Goal: Task Accomplishment & Management: Complete application form

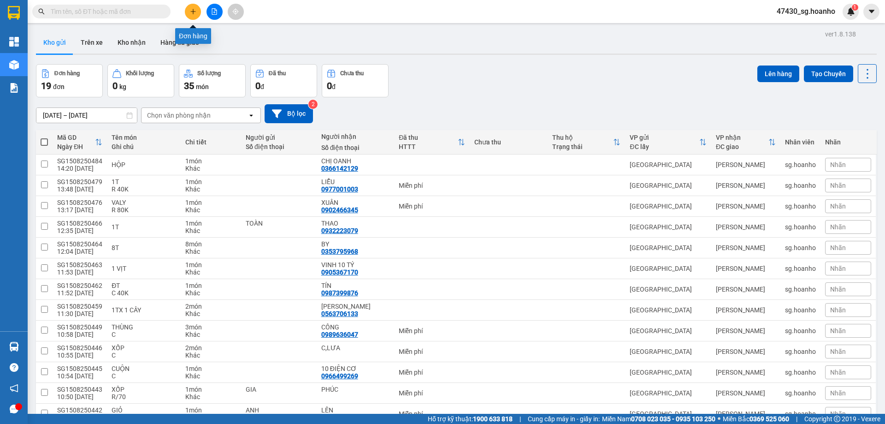
click at [194, 14] on icon "plus" at bounding box center [193, 11] width 6 height 6
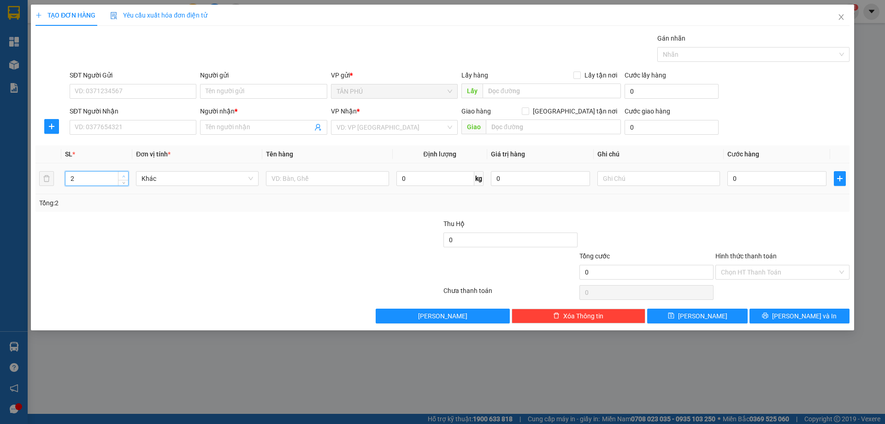
click at [124, 176] on icon "up" at bounding box center [123, 176] width 3 height 3
type input "4"
click at [124, 176] on icon "up" at bounding box center [123, 176] width 3 height 3
click at [328, 174] on input "text" at bounding box center [327, 178] width 123 height 15
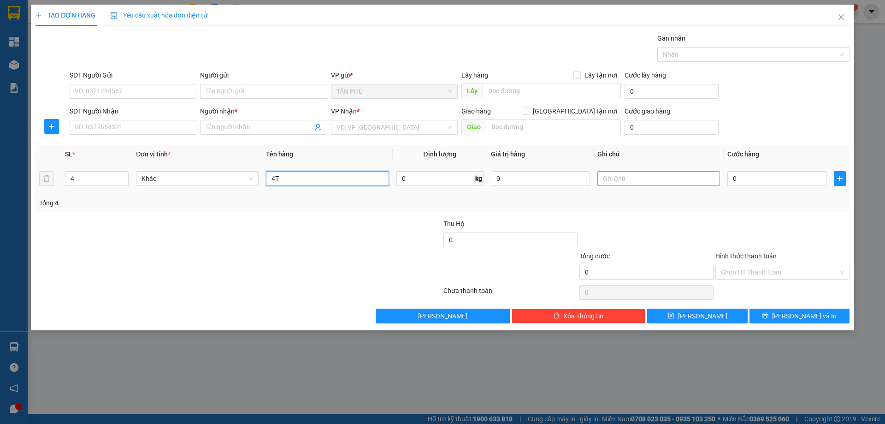
type input "4T"
click at [617, 181] on input "text" at bounding box center [658, 178] width 123 height 15
type input "C"
click at [803, 274] on input "Hình thức thanh toán" at bounding box center [779, 272] width 117 height 14
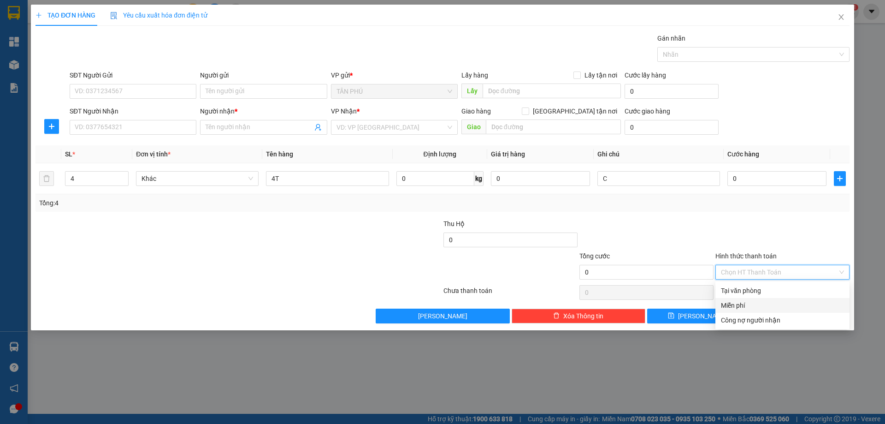
click at [793, 301] on div "Miễn phí" at bounding box center [782, 305] width 123 height 10
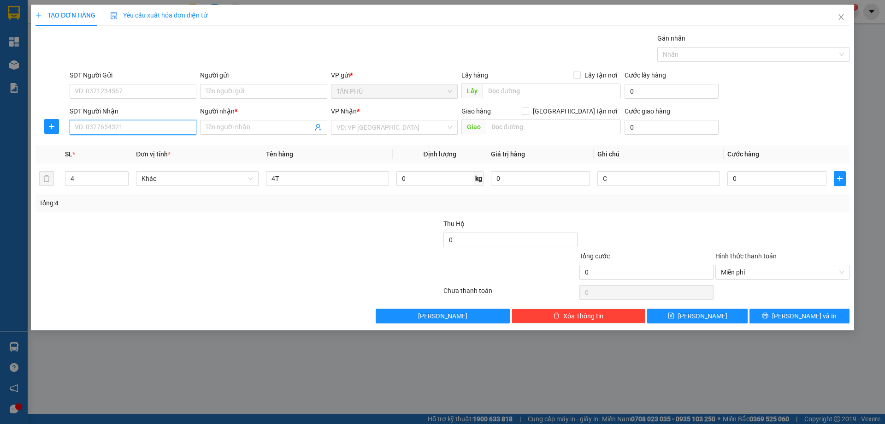
click at [145, 123] on input "SĐT Người Nhận" at bounding box center [133, 127] width 127 height 15
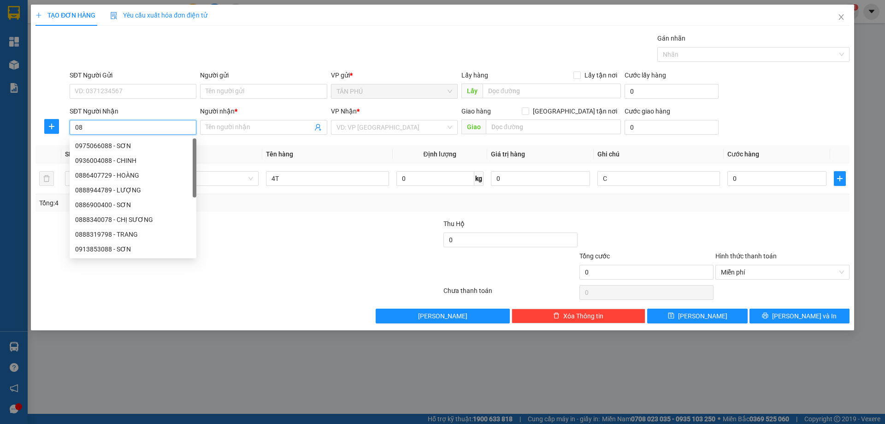
type input "0"
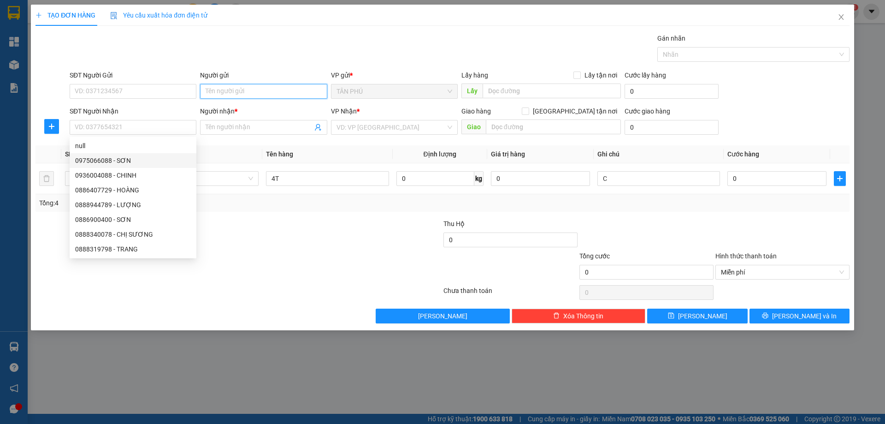
click at [239, 91] on input "Người gửi" at bounding box center [263, 91] width 127 height 15
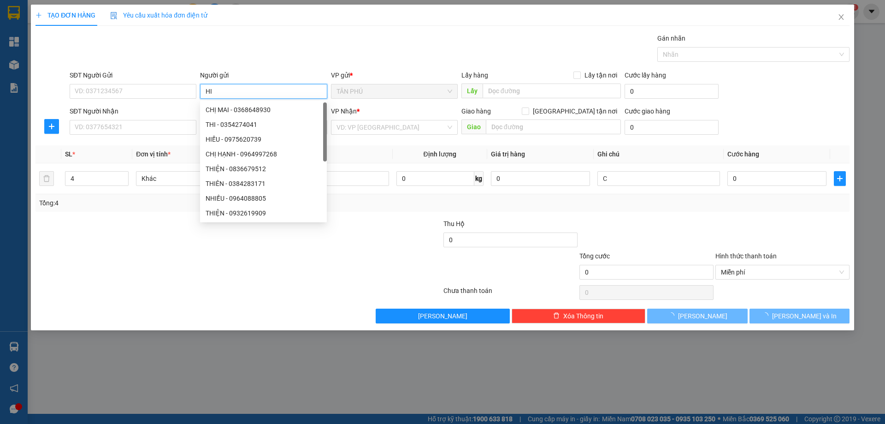
type input "H"
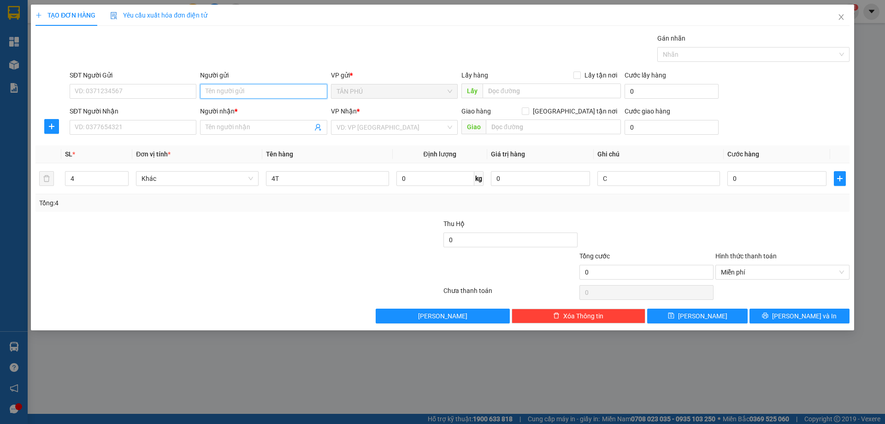
click at [227, 91] on input "Người gửi" at bounding box center [263, 91] width 127 height 15
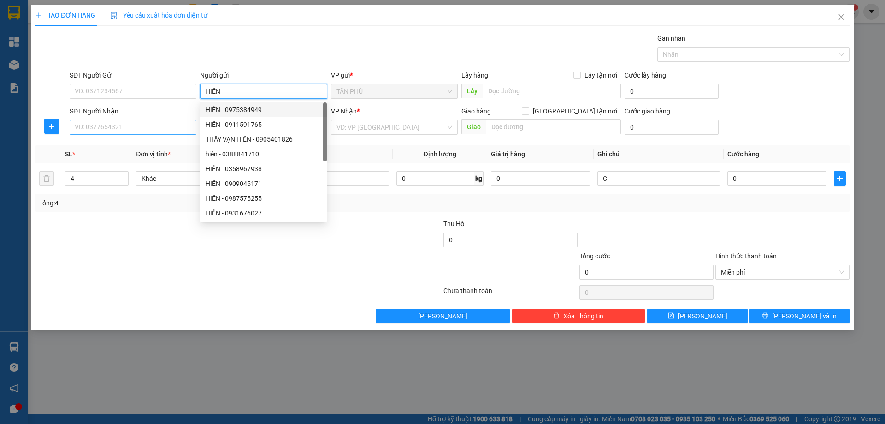
type input "HIỂN"
click at [134, 132] on input "SĐT Người Nhận" at bounding box center [133, 127] width 127 height 15
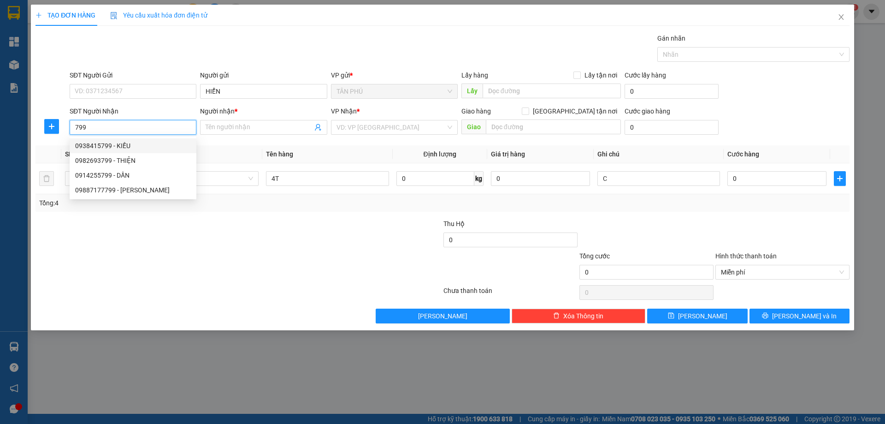
click at [145, 145] on div "0938415799 - KIỀU" at bounding box center [133, 146] width 116 height 10
type input "0938415799"
type input "KIỀU"
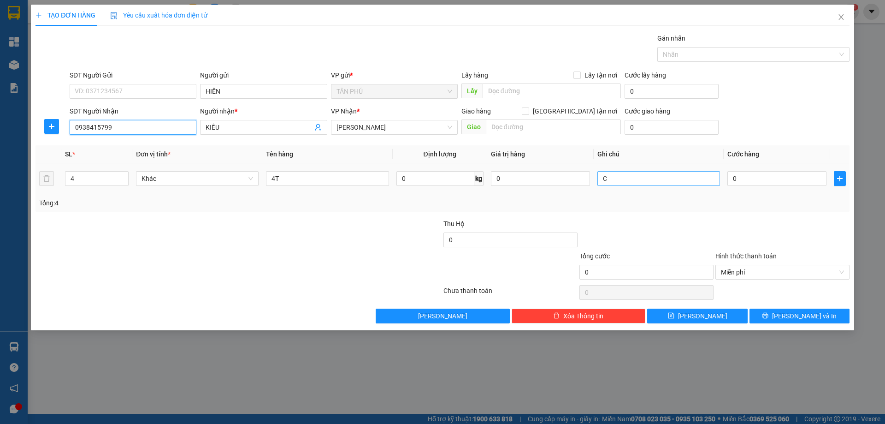
type input "0938415799"
click at [635, 172] on input "C" at bounding box center [658, 178] width 123 height 15
type input "R-200"
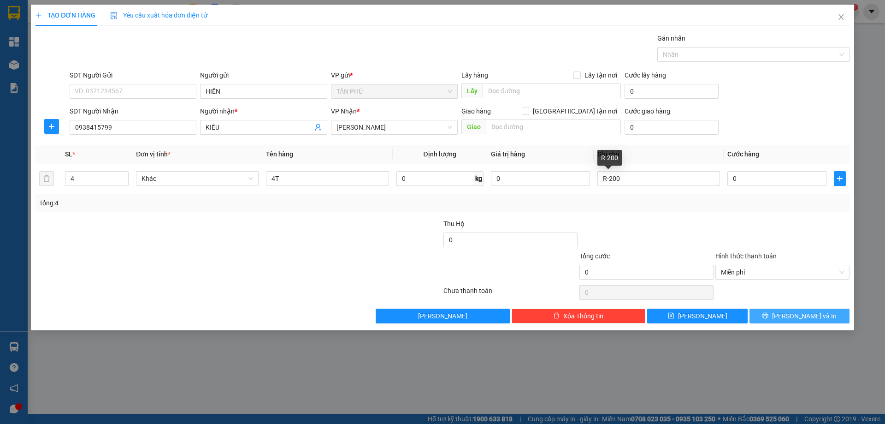
click at [793, 315] on span "[PERSON_NAME] và In" at bounding box center [804, 316] width 65 height 10
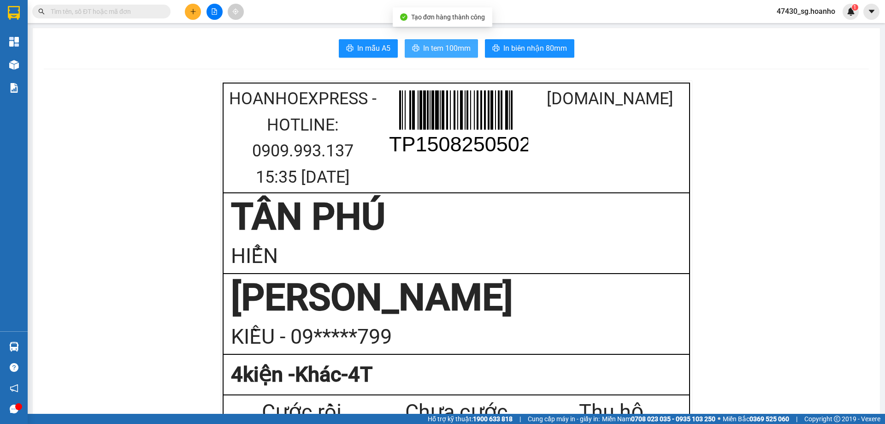
click at [439, 49] on span "In tem 100mm" at bounding box center [446, 48] width 47 height 12
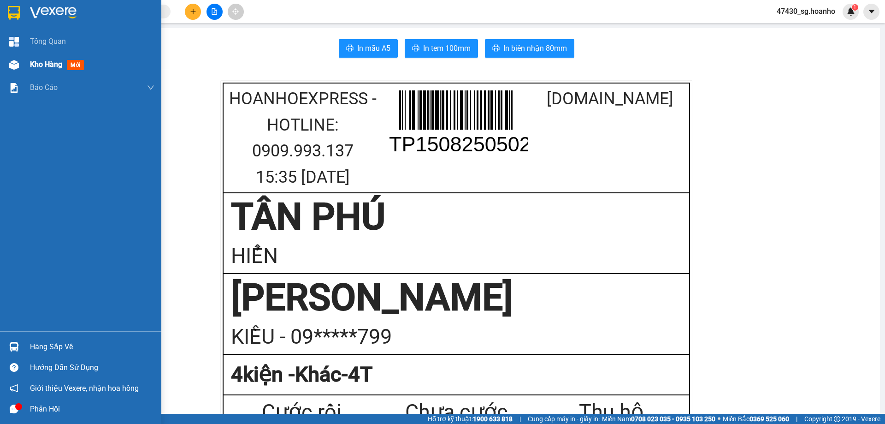
click at [45, 61] on span "Kho hàng" at bounding box center [46, 64] width 32 height 9
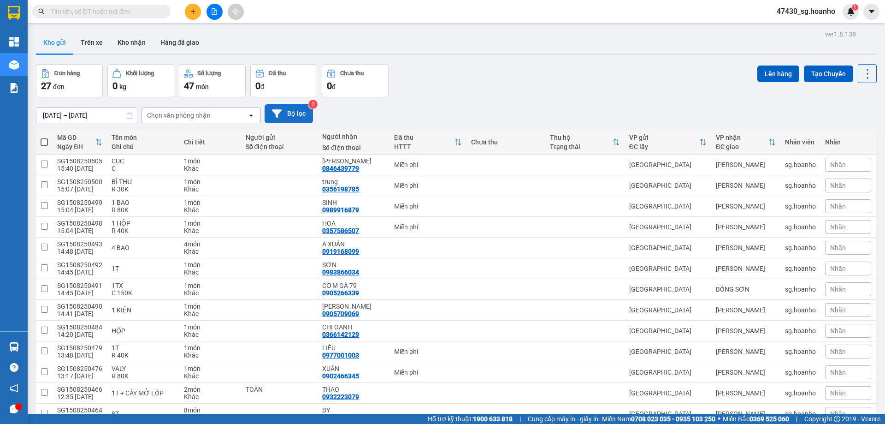
click at [305, 115] on button "Bộ lọc" at bounding box center [289, 113] width 48 height 19
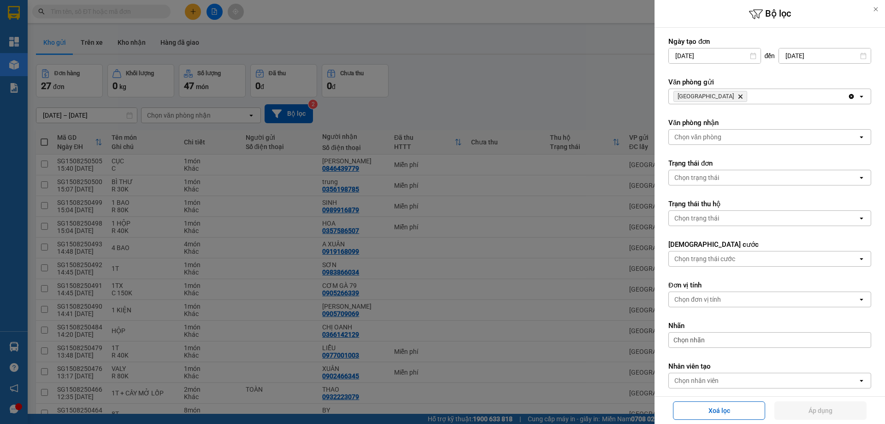
click at [707, 99] on span "SÀI GÒN Delete" at bounding box center [710, 96] width 74 height 11
click at [738, 95] on icon "Delete" at bounding box center [741, 97] width 6 height 6
click at [708, 95] on div "Chọn văn phòng" at bounding box center [697, 96] width 47 height 9
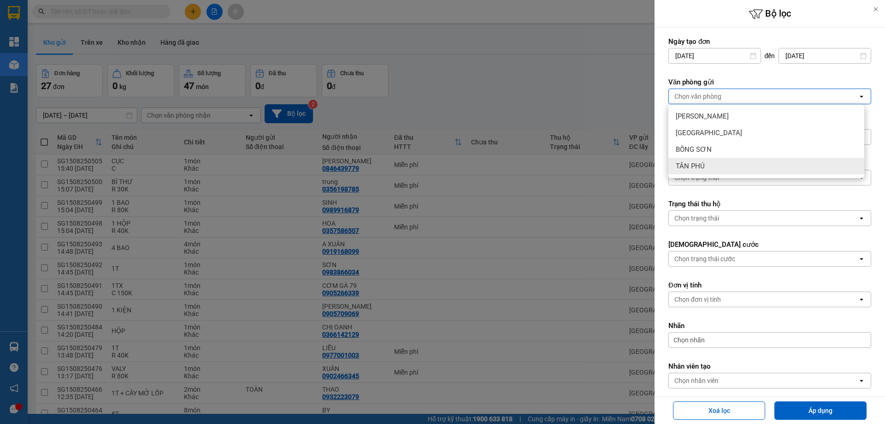
click at [710, 161] on div "TÂN PHÚ" at bounding box center [766, 166] width 196 height 17
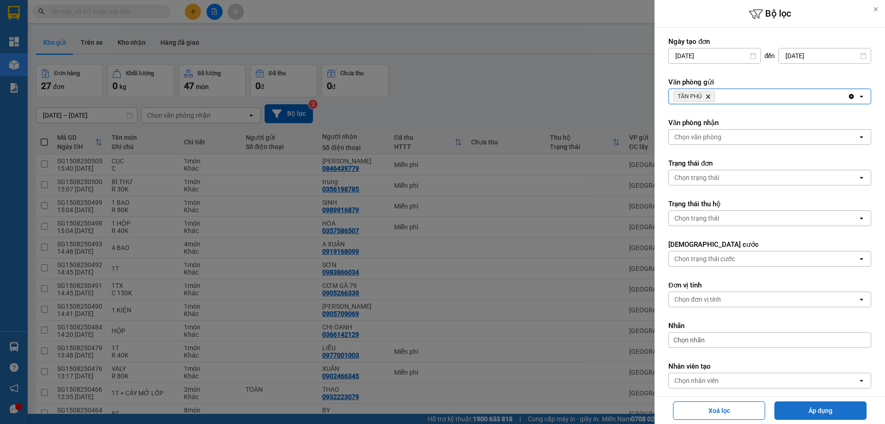
click at [804, 410] on button "Áp dụng" at bounding box center [820, 410] width 92 height 18
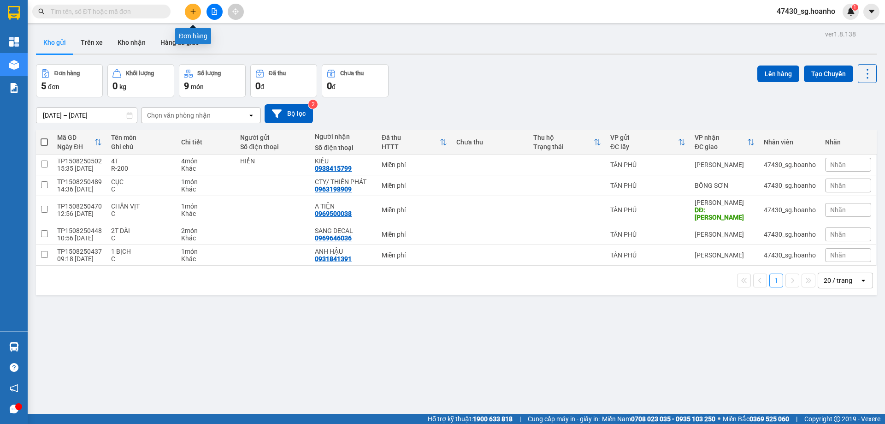
click at [199, 11] on button at bounding box center [193, 12] width 16 height 16
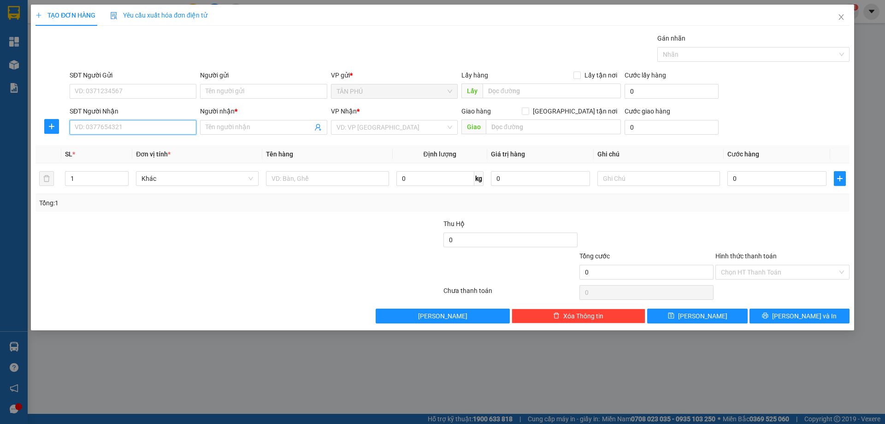
click at [113, 123] on input "SĐT Người Nhận" at bounding box center [133, 127] width 127 height 15
click at [117, 143] on div "0975384943 - [PERSON_NAME]" at bounding box center [133, 146] width 116 height 10
type input "0975384943"
type input "ANH HIẾN"
type input "0975384943"
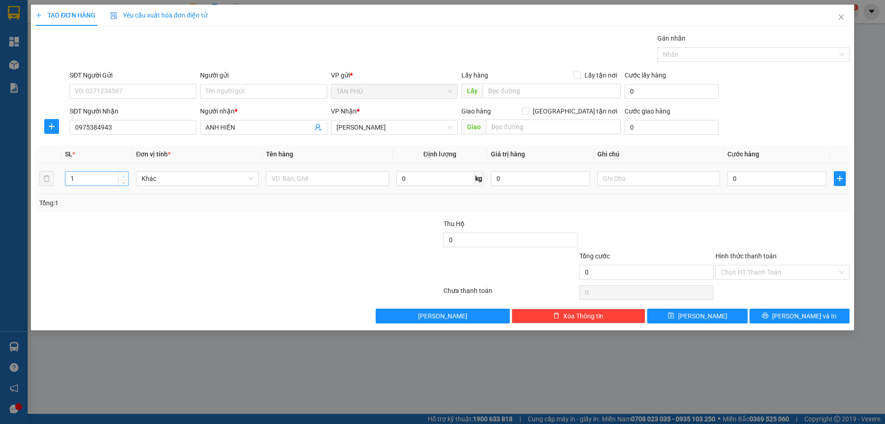
type input "2"
click at [122, 175] on icon "up" at bounding box center [123, 176] width 3 height 3
click at [344, 176] on input "text" at bounding box center [327, 178] width 123 height 15
type input "2 XỐP"
click at [645, 178] on input "text" at bounding box center [658, 178] width 123 height 15
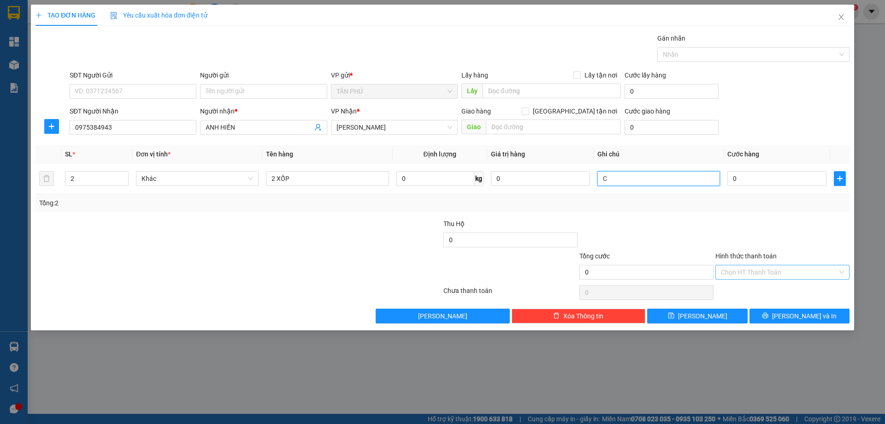
type input "C"
click at [752, 277] on input "Hình thức thanh toán" at bounding box center [779, 272] width 117 height 14
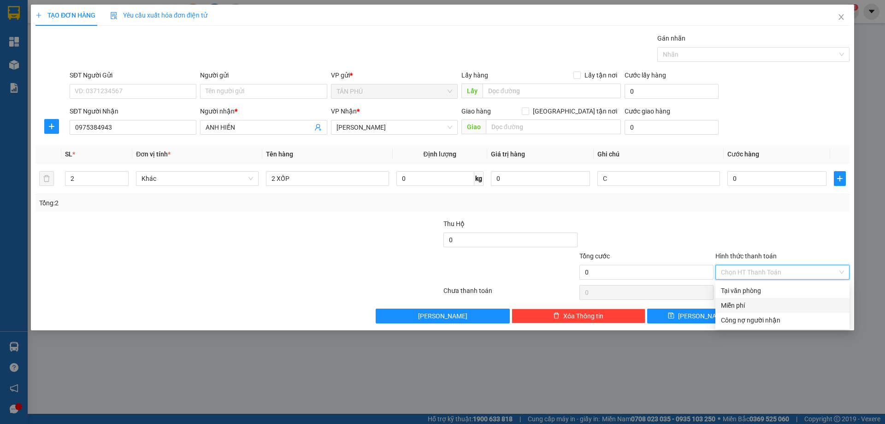
click at [760, 306] on div "Miễn phí" at bounding box center [782, 305] width 123 height 10
click at [768, 316] on button "[PERSON_NAME] và In" at bounding box center [800, 315] width 100 height 15
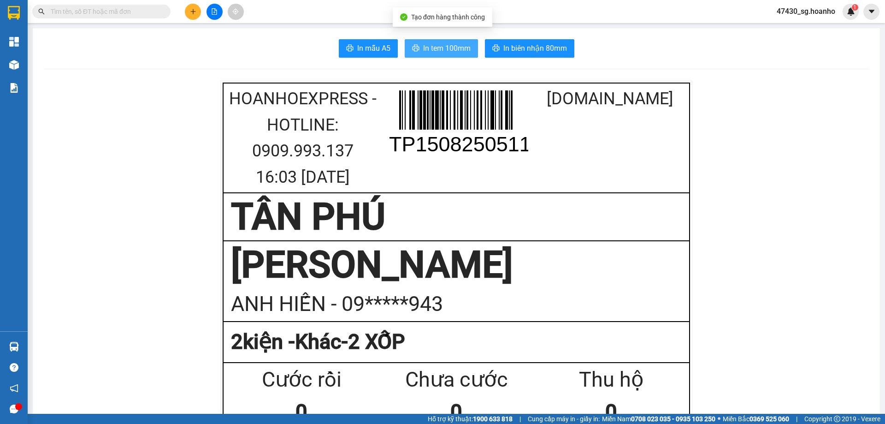
click at [429, 50] on span "In tem 100mm" at bounding box center [446, 48] width 47 height 12
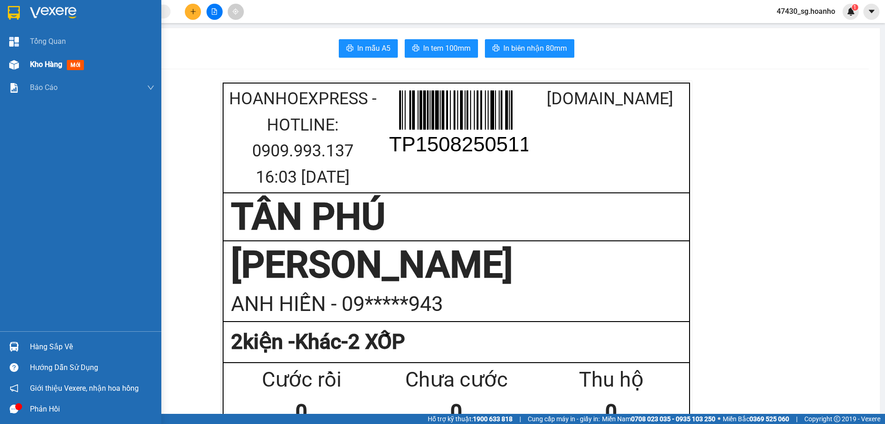
click at [43, 68] on span "Kho hàng" at bounding box center [46, 64] width 32 height 9
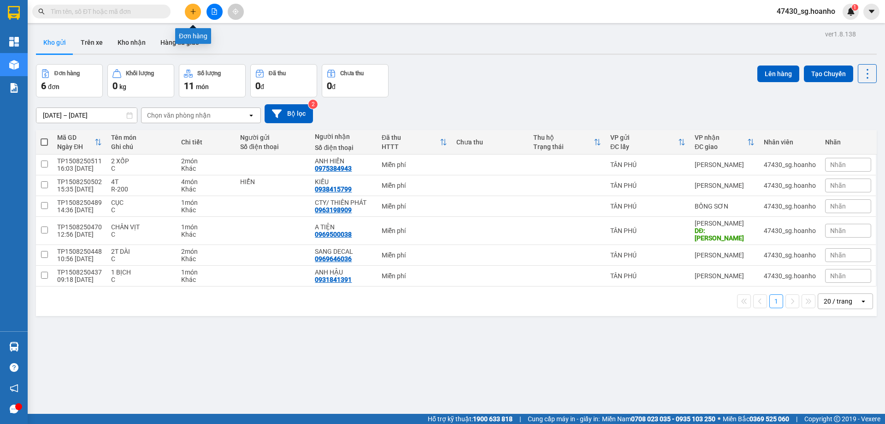
click at [191, 9] on icon "plus" at bounding box center [193, 11] width 6 height 6
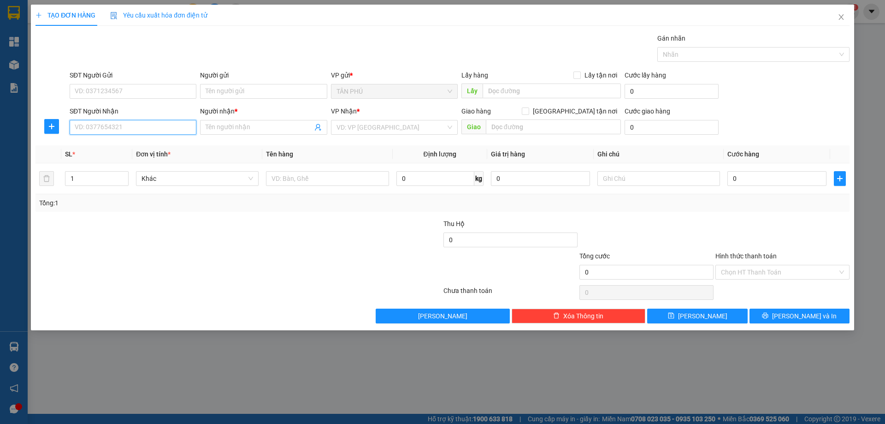
click at [178, 131] on input "SĐT Người Nhận" at bounding box center [133, 127] width 127 height 15
click at [172, 139] on div "0989636047 - CÔNG" at bounding box center [133, 145] width 127 height 15
type input "0989636047"
type input "CÔNG"
type input "0989636047"
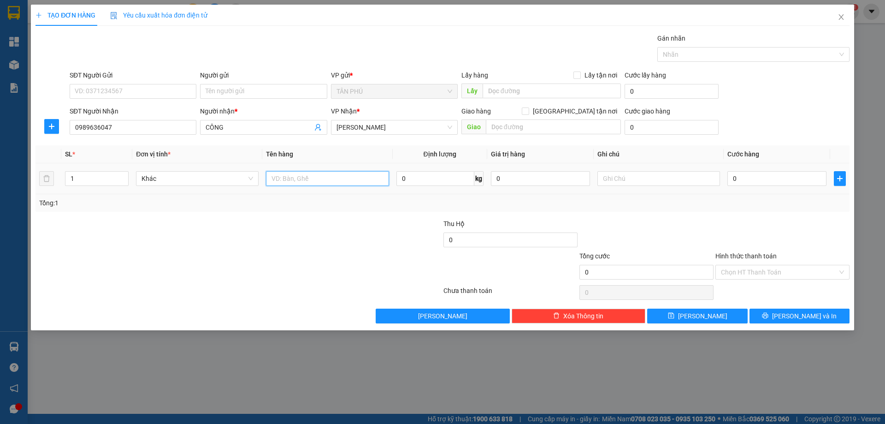
click at [282, 177] on input "text" at bounding box center [327, 178] width 123 height 15
type input "XỐP"
click at [636, 175] on input "text" at bounding box center [658, 178] width 123 height 15
type input "C"
click at [268, 177] on input "XỐP" at bounding box center [327, 178] width 123 height 15
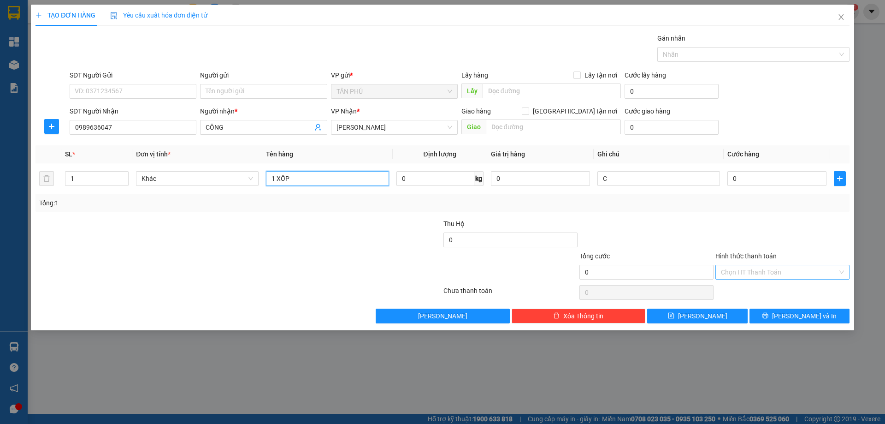
type input "1 XỐP"
click at [802, 273] on input "Hình thức thanh toán" at bounding box center [779, 272] width 117 height 14
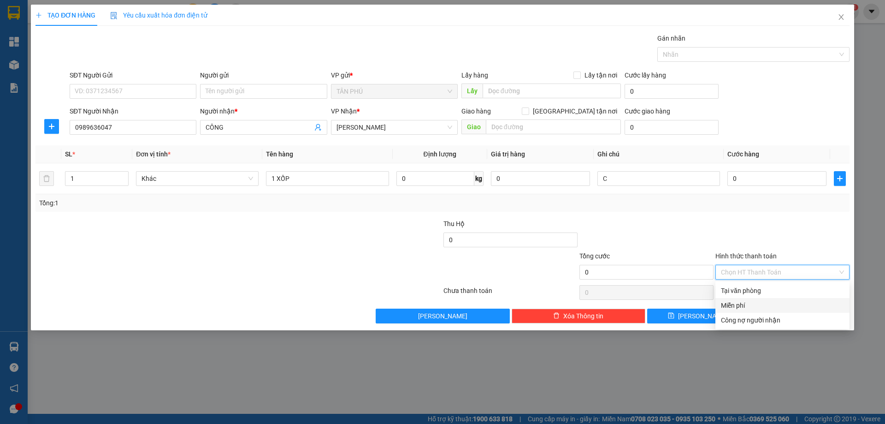
click at [794, 304] on div "Miễn phí" at bounding box center [782, 305] width 123 height 10
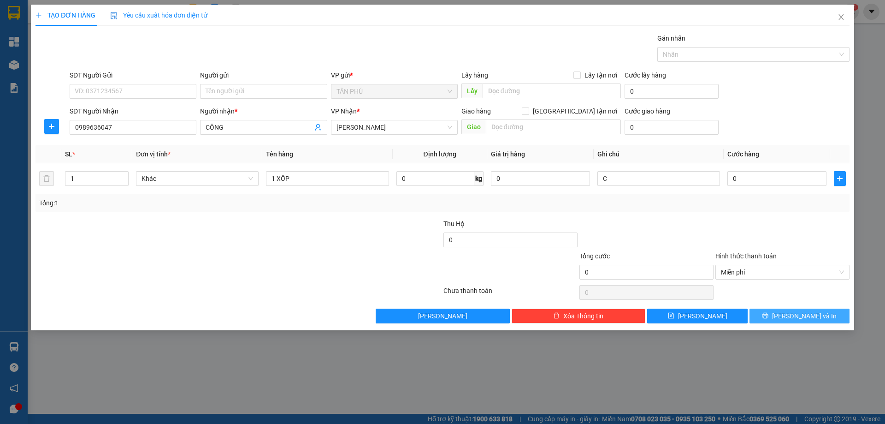
click at [793, 314] on span "[PERSON_NAME] và In" at bounding box center [804, 316] width 65 height 10
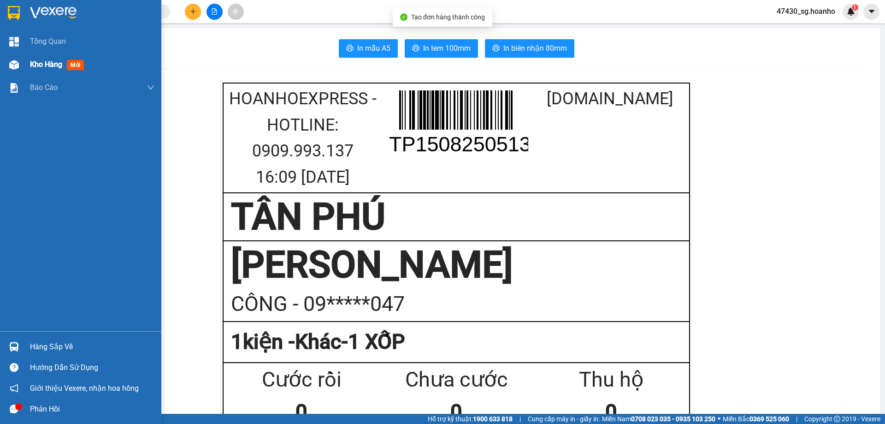
click at [49, 62] on span "Kho hàng" at bounding box center [46, 64] width 32 height 9
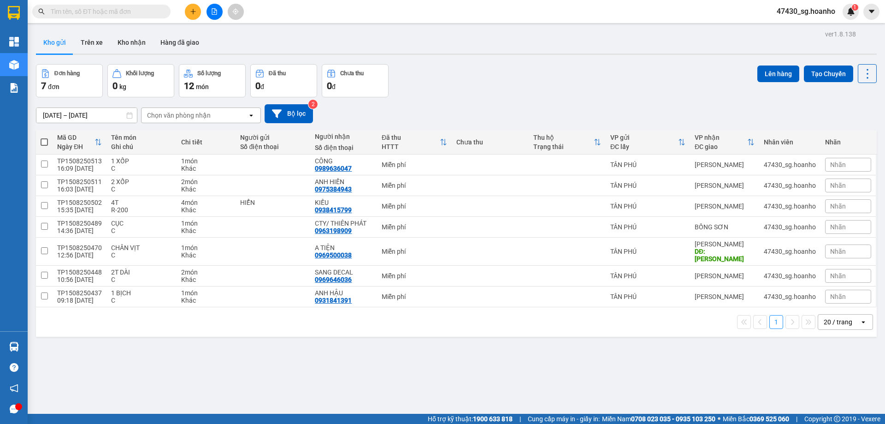
click at [141, 8] on input "text" at bounding box center [105, 11] width 109 height 10
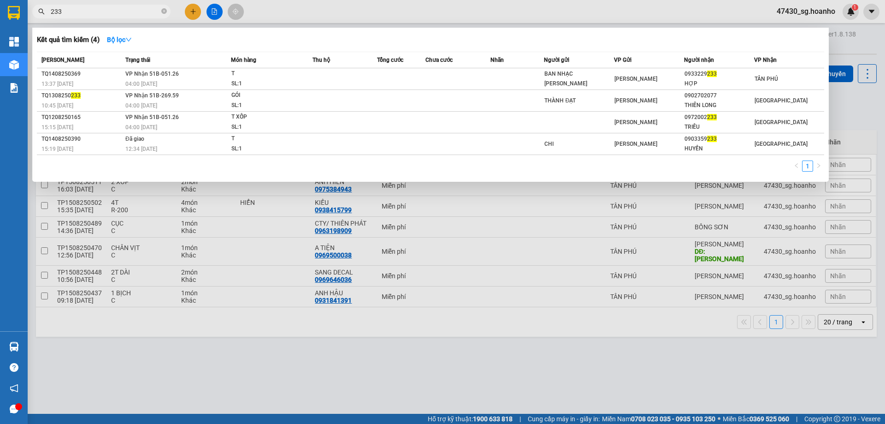
type input "233"
